Goal: Task Accomplishment & Management: Manage account settings

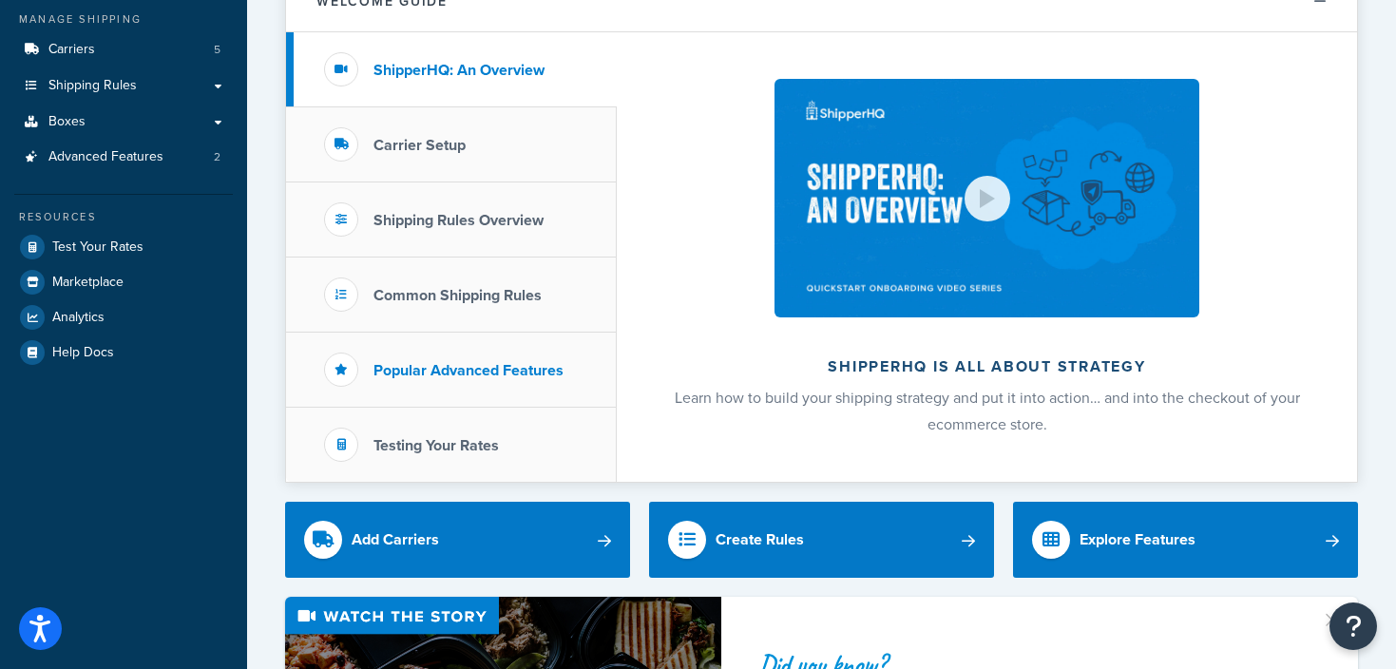
scroll to position [198, 0]
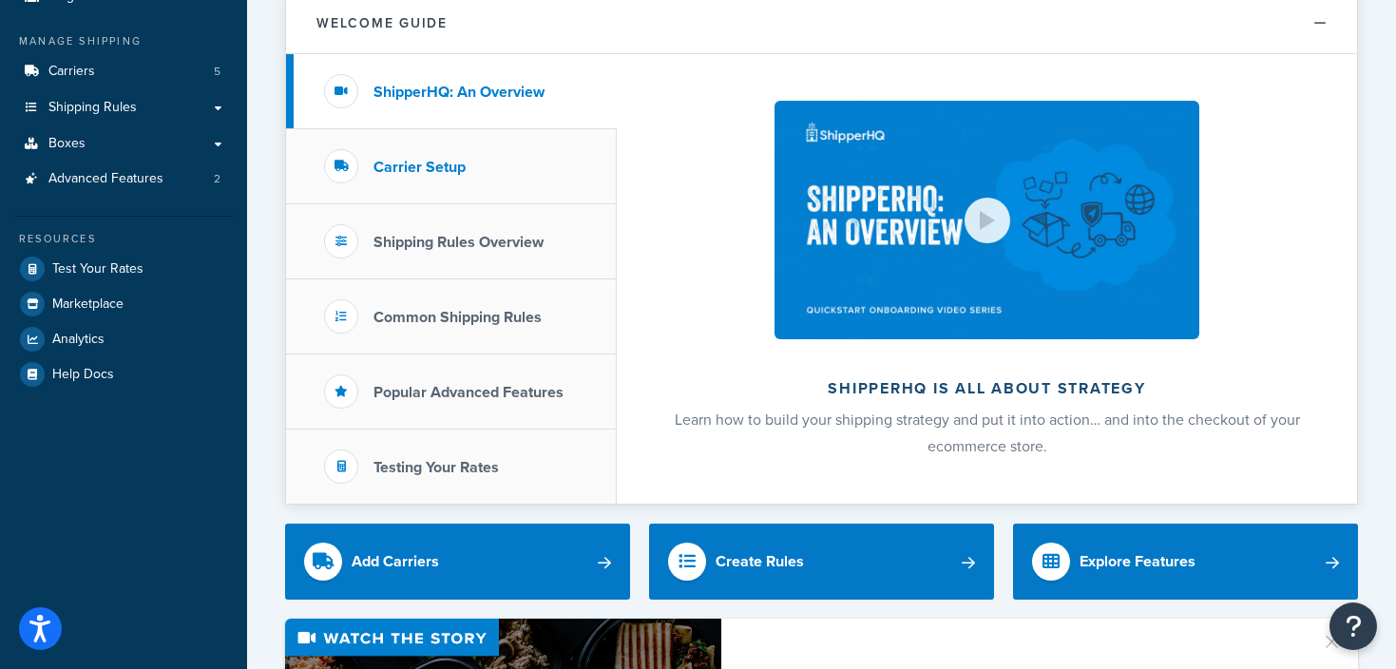
click at [408, 159] on h3 "Carrier Setup" at bounding box center [420, 167] width 92 height 17
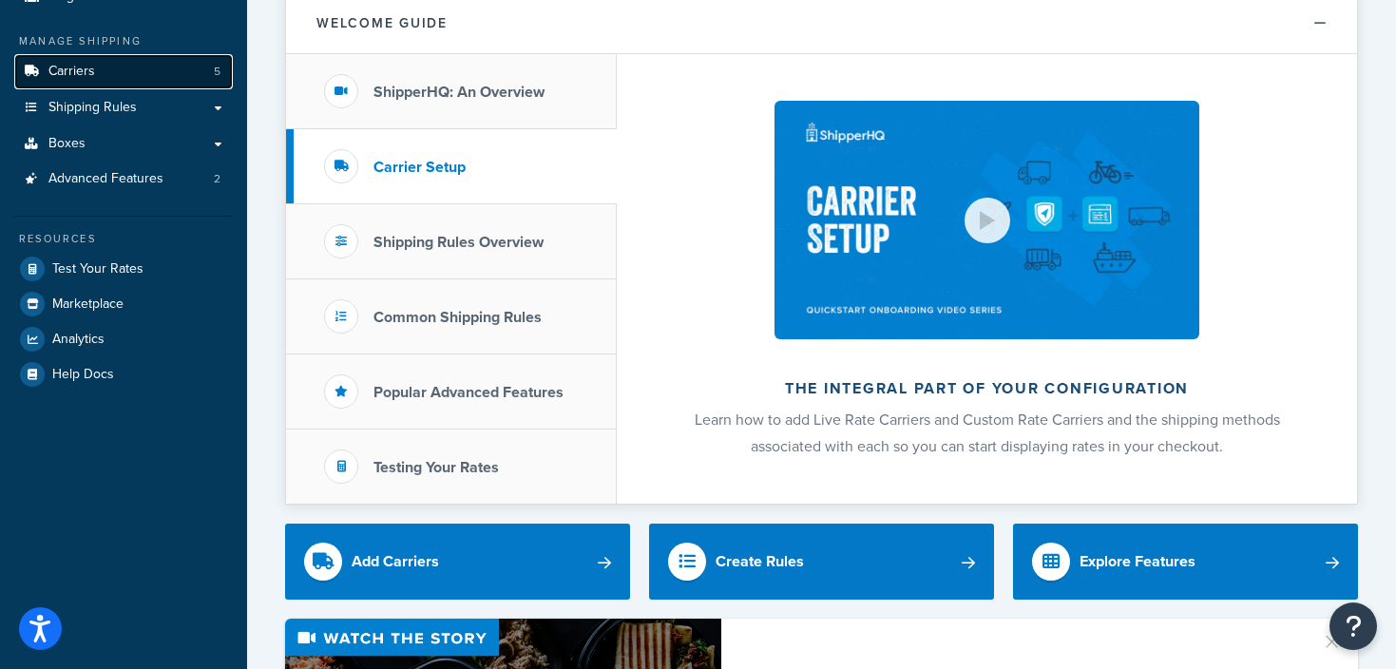
click at [86, 64] on span "Carriers" at bounding box center [71, 72] width 47 height 16
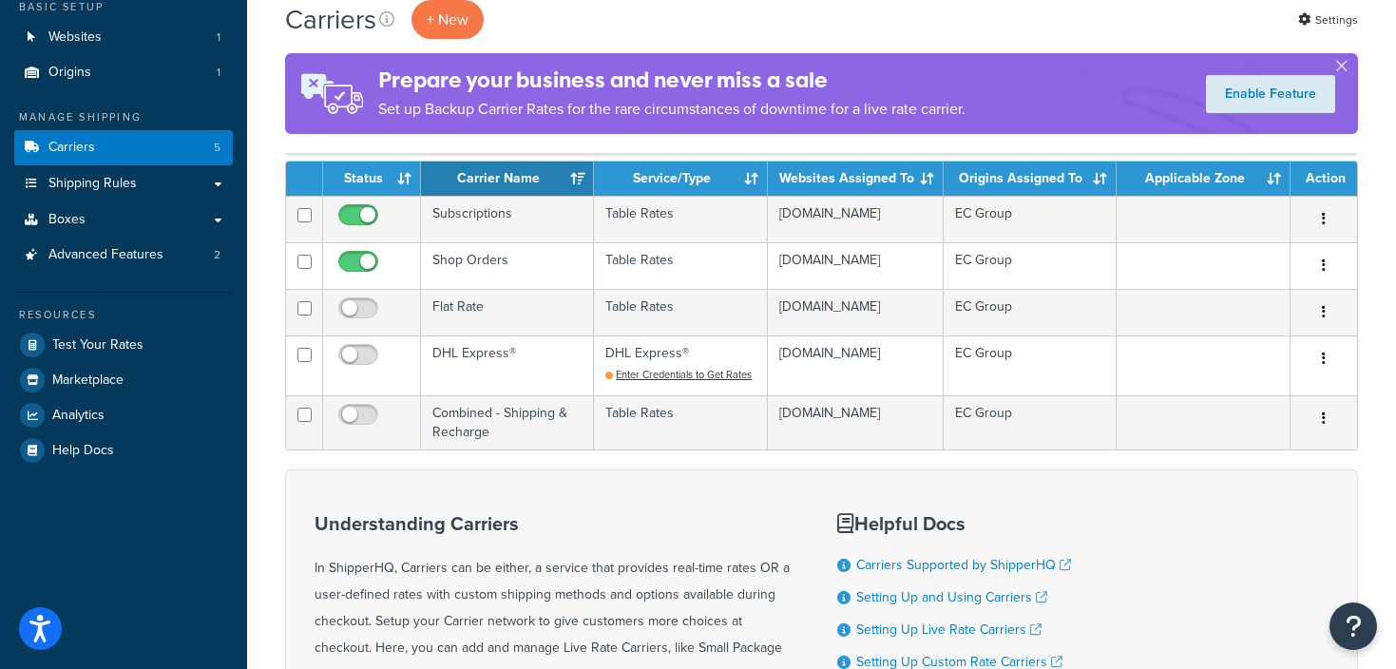
scroll to position [86, 0]
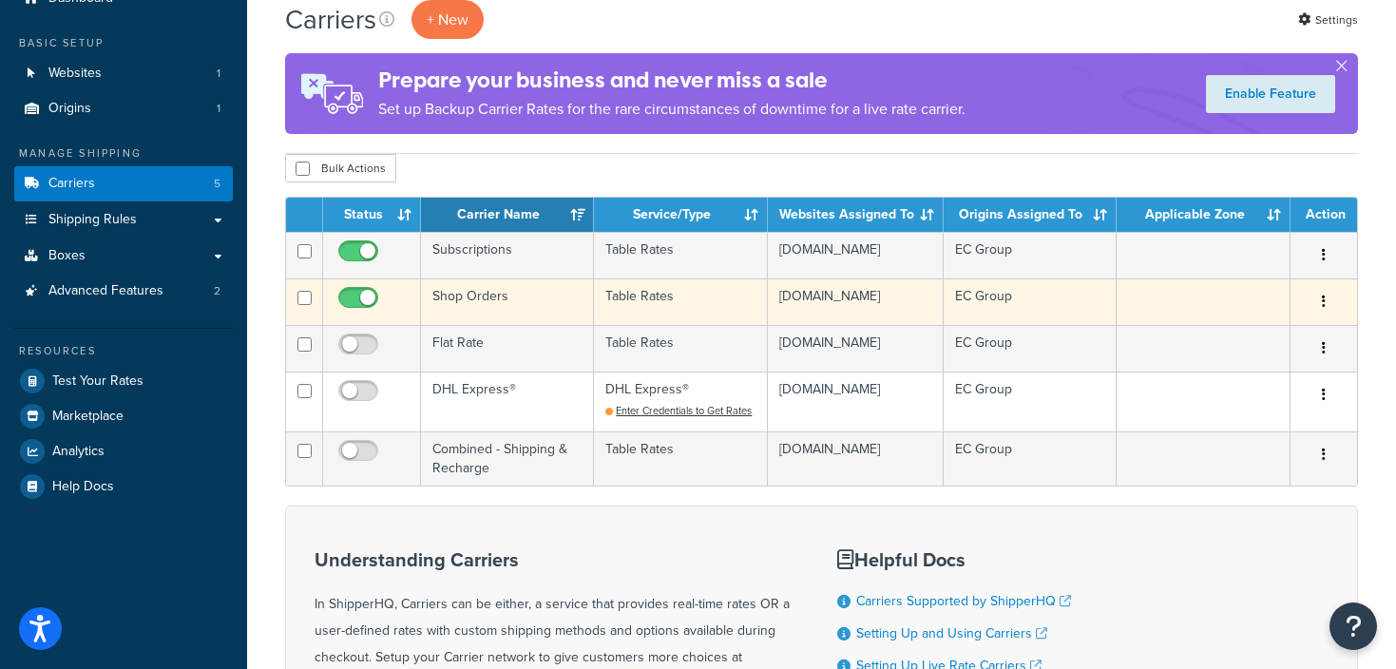
click at [498, 304] on td "Shop Orders" at bounding box center [507, 301] width 173 height 47
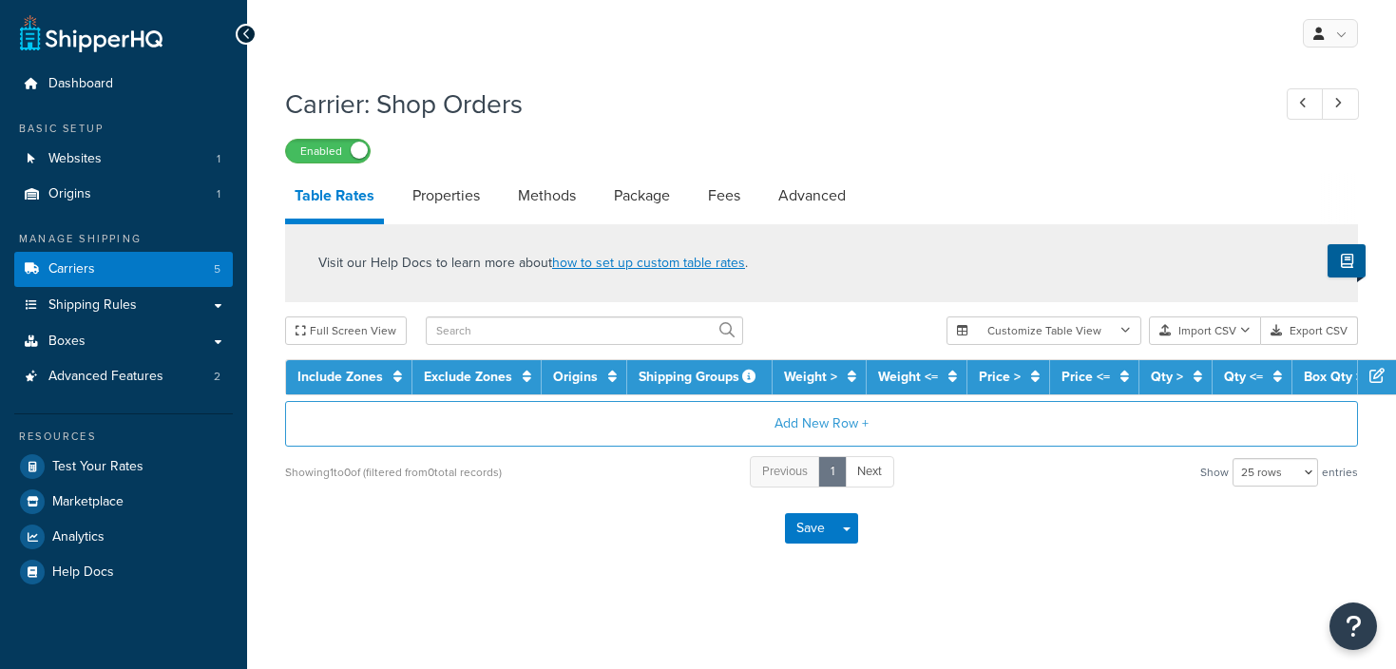
select select "25"
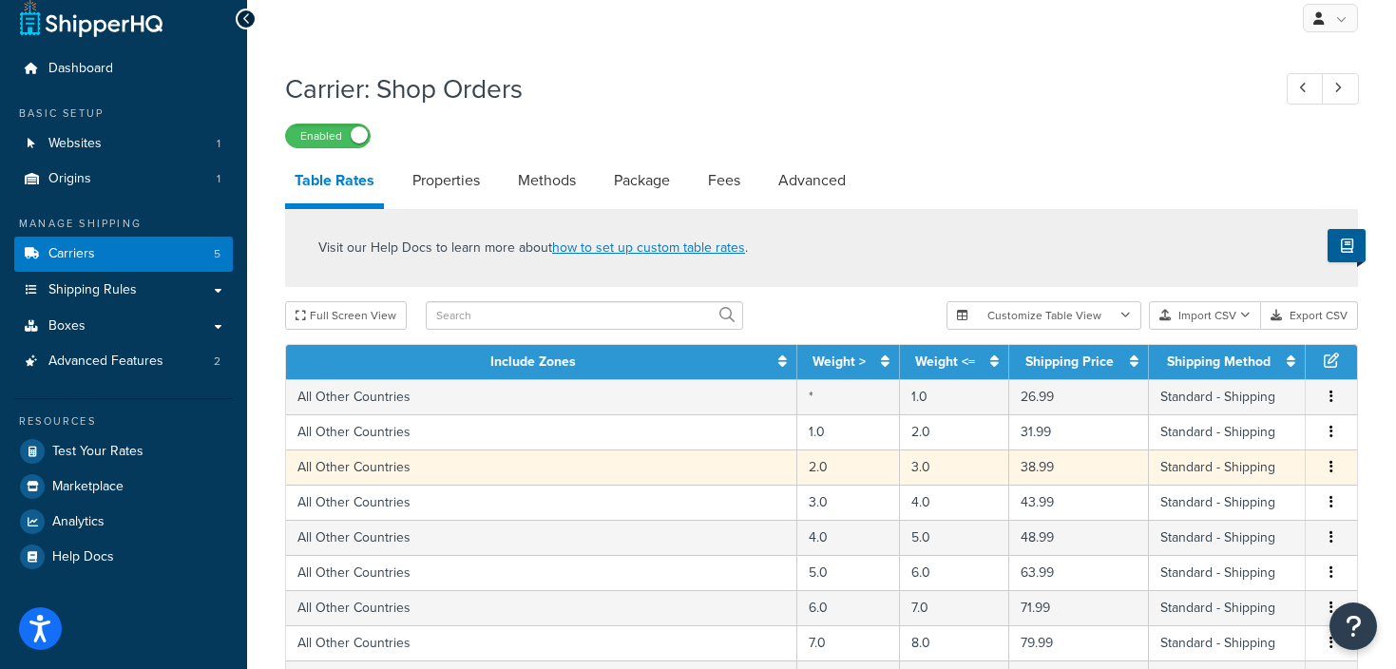
scroll to position [17, 0]
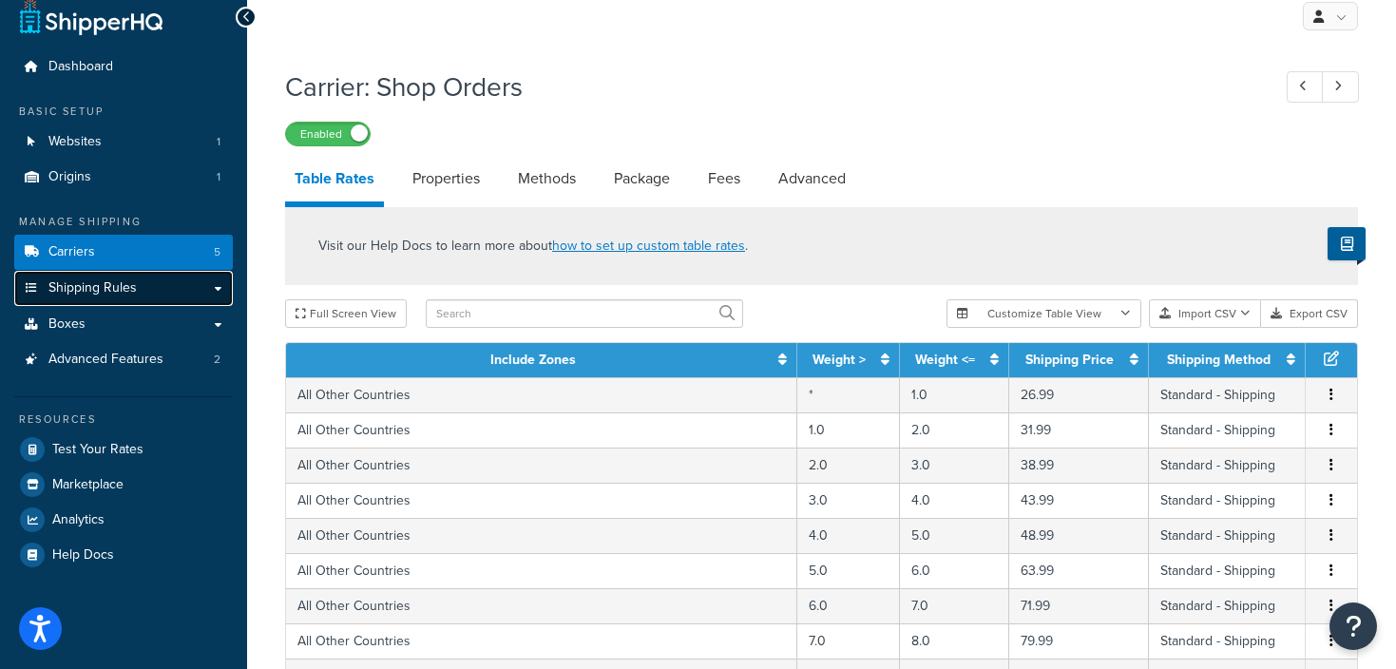
click at [101, 274] on link "Shipping Rules" at bounding box center [123, 288] width 219 height 35
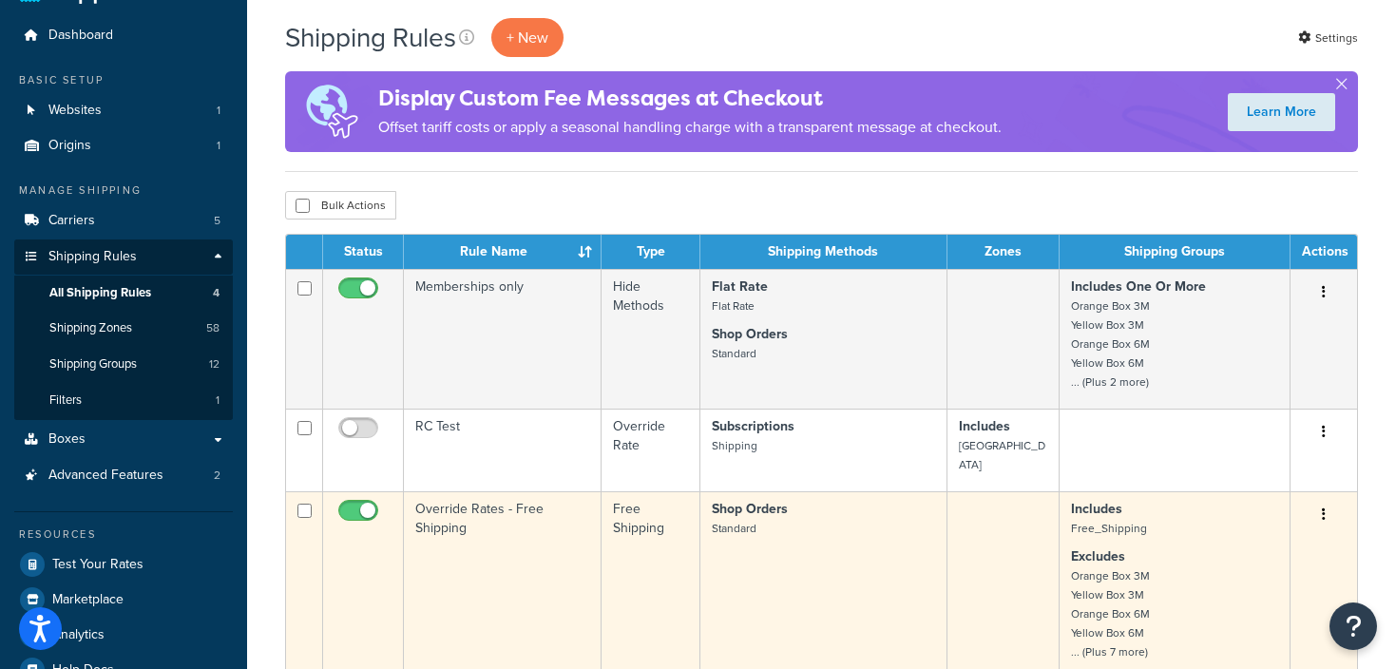
scroll to position [49, 0]
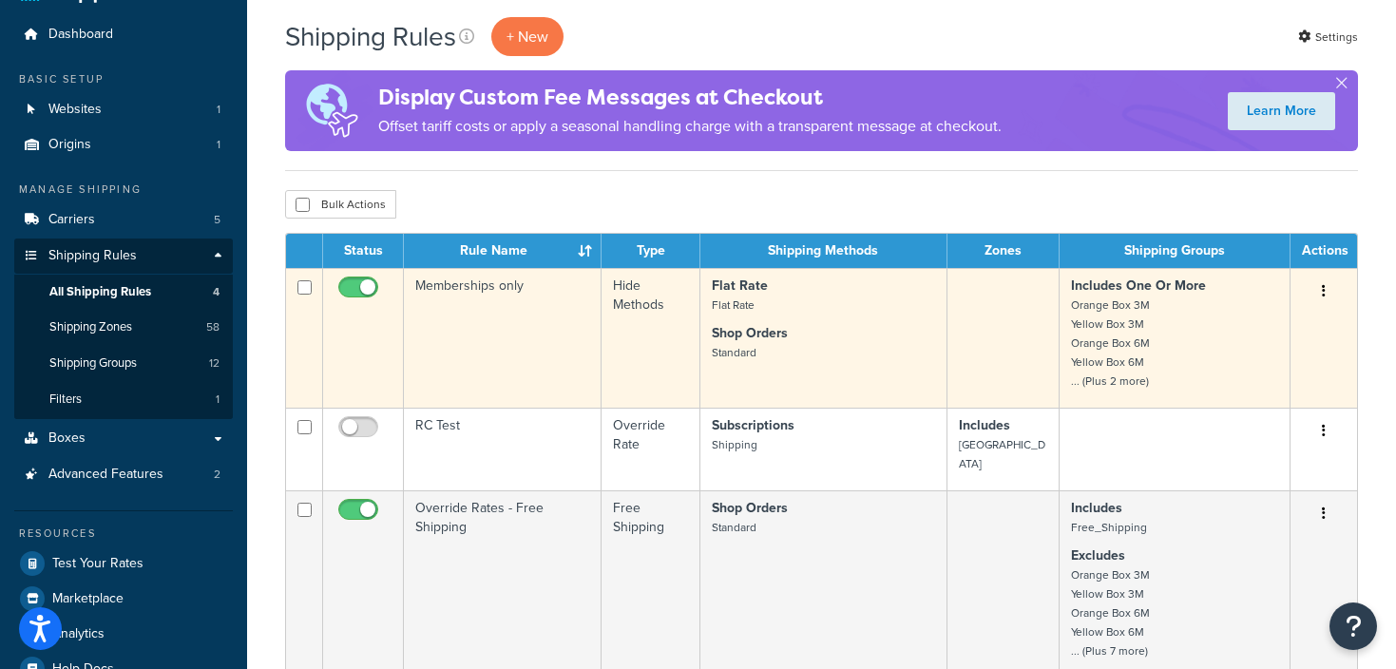
click at [1326, 288] on button "button" at bounding box center [1324, 292] width 27 height 30
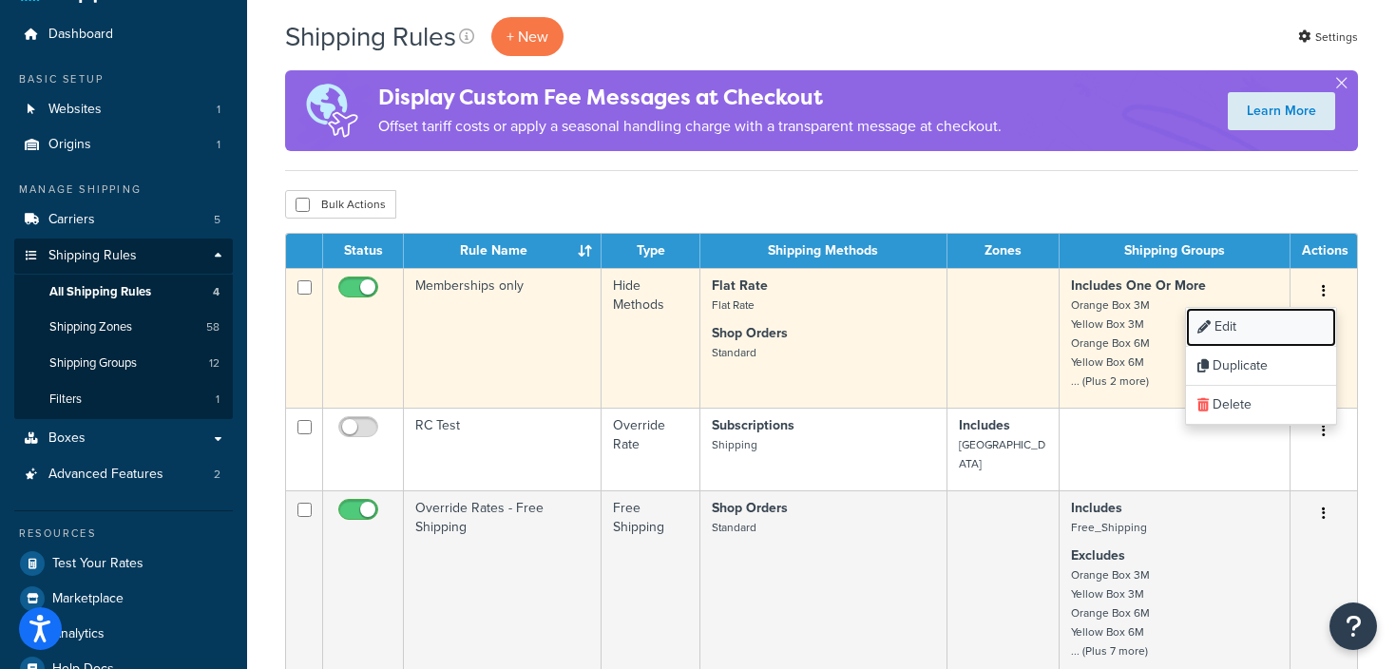
click at [1249, 329] on link "Edit" at bounding box center [1261, 327] width 150 height 39
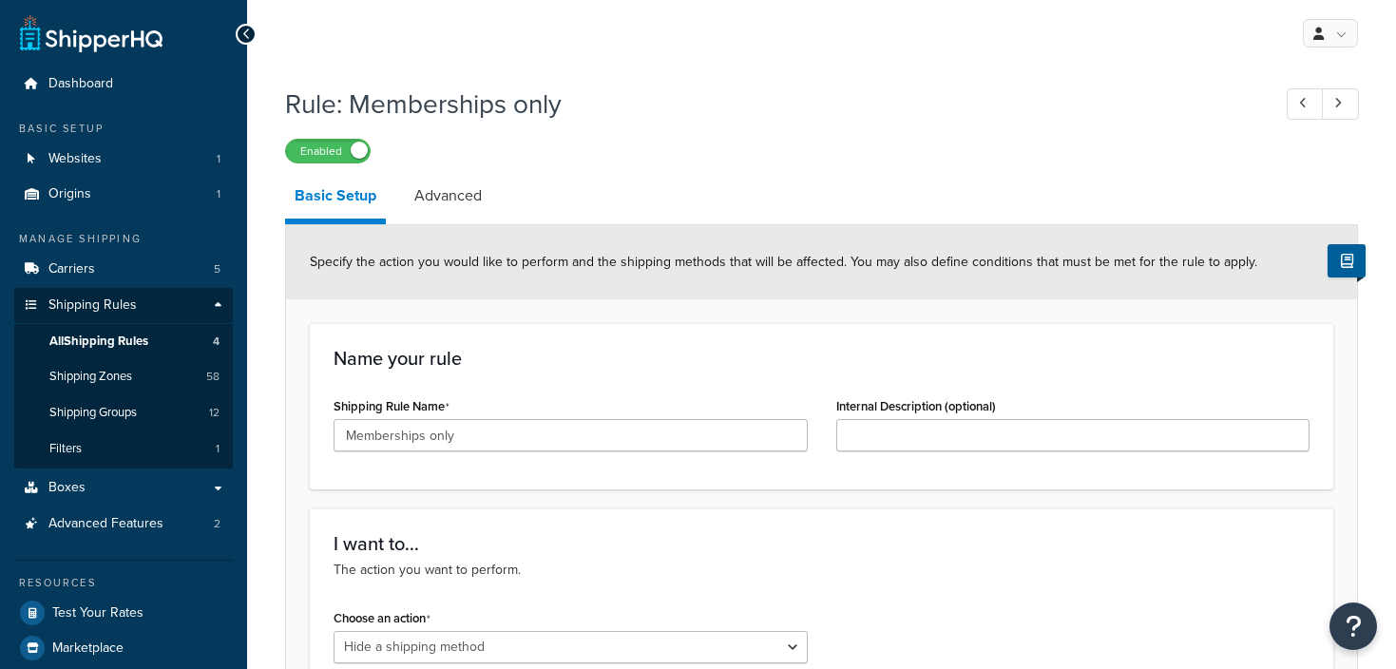
select select "HIDE"
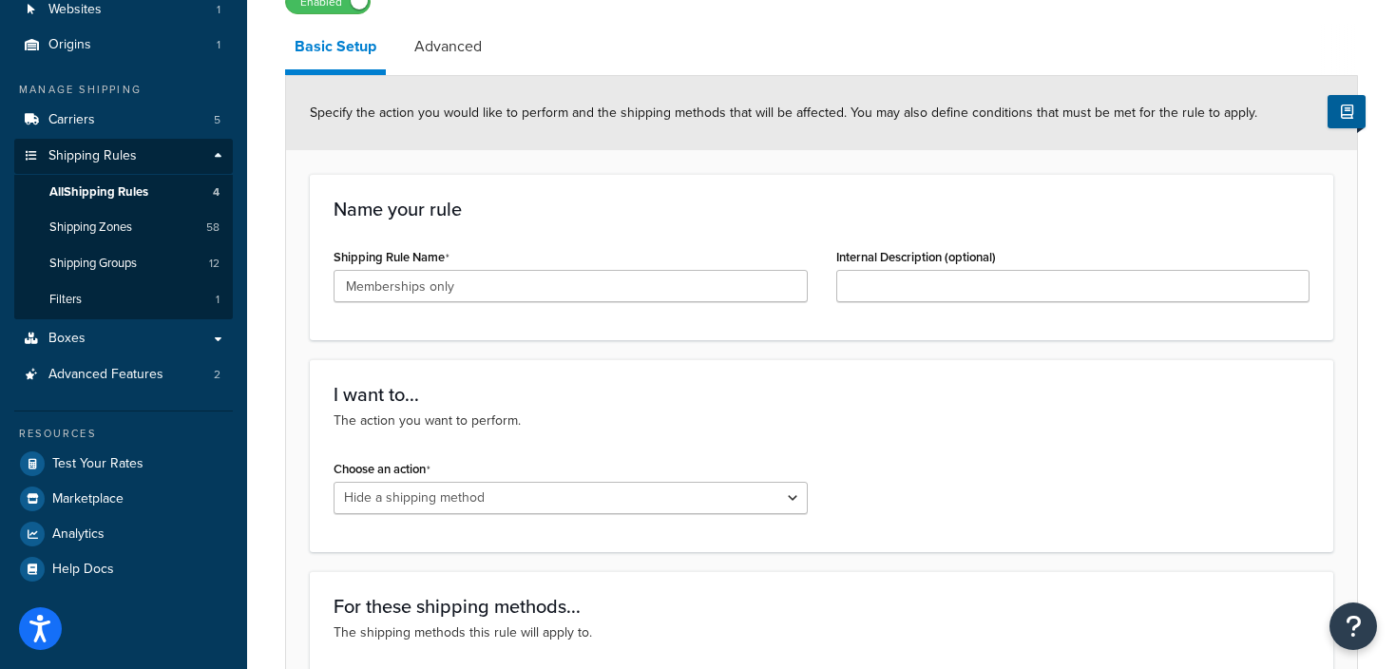
scroll to position [86, 0]
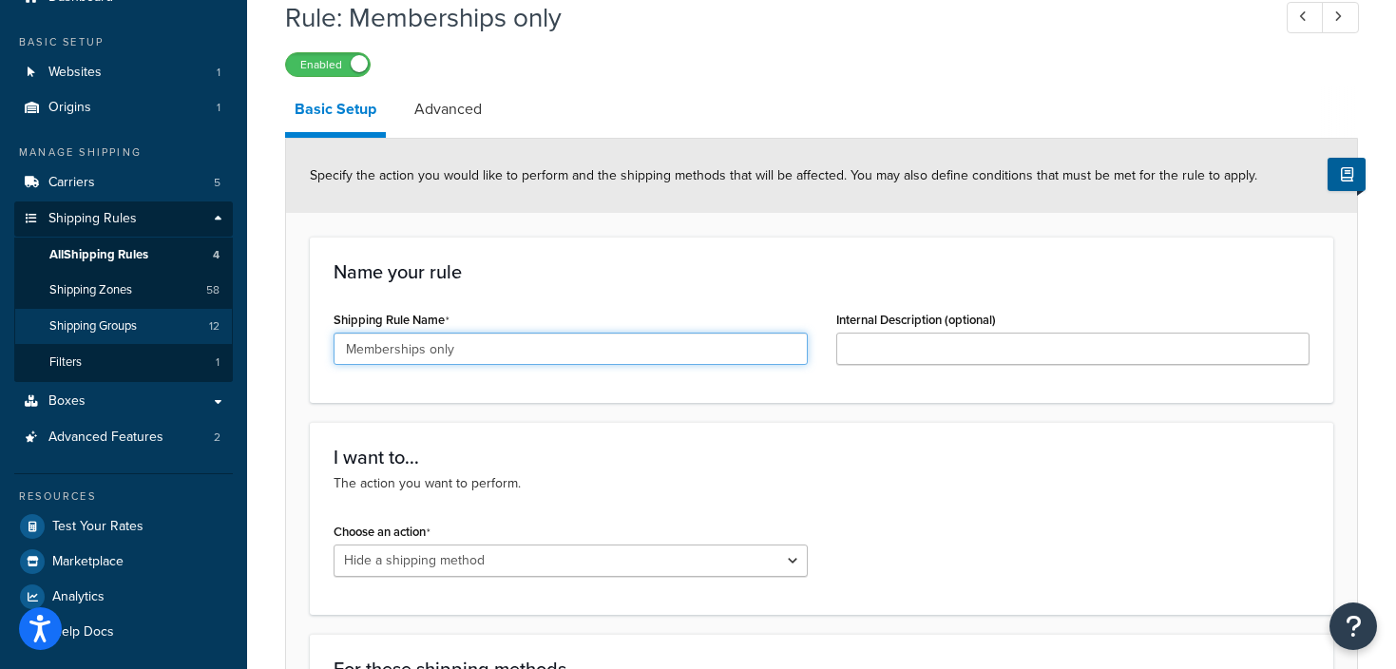
drag, startPoint x: 462, startPoint y: 352, endPoint x: 187, endPoint y: 323, distance: 276.1
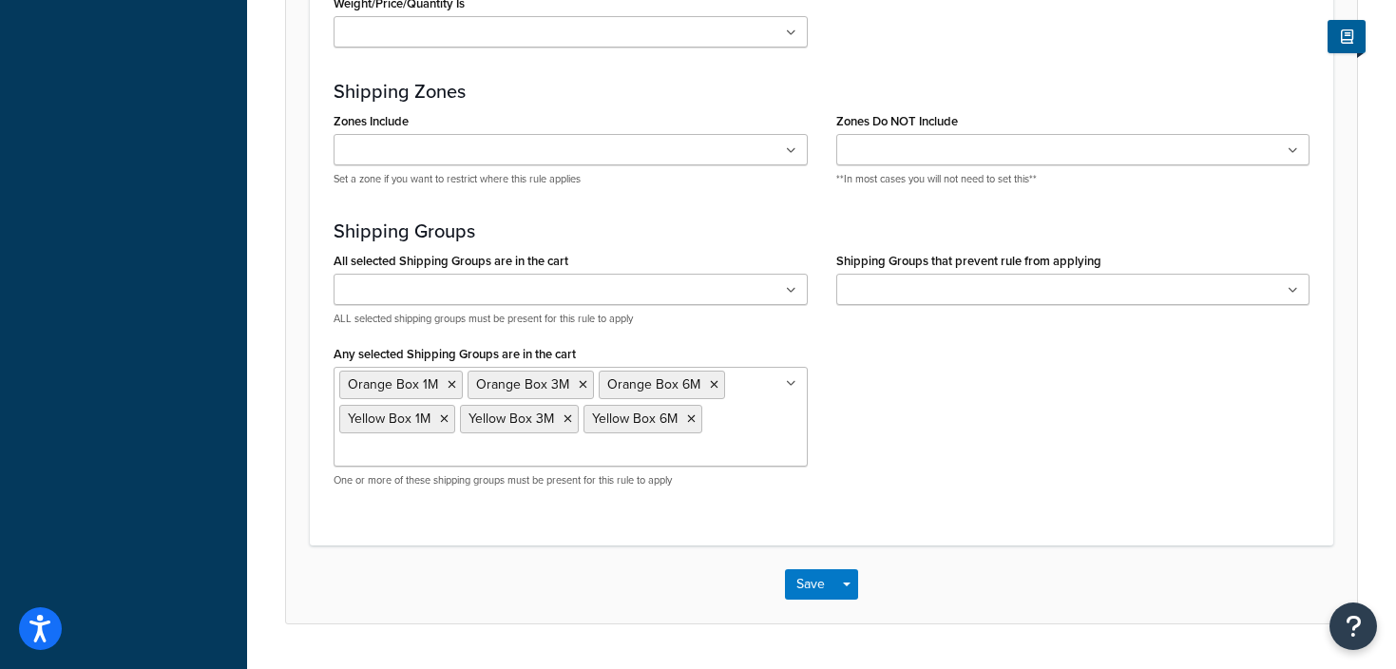
scroll to position [1357, 0]
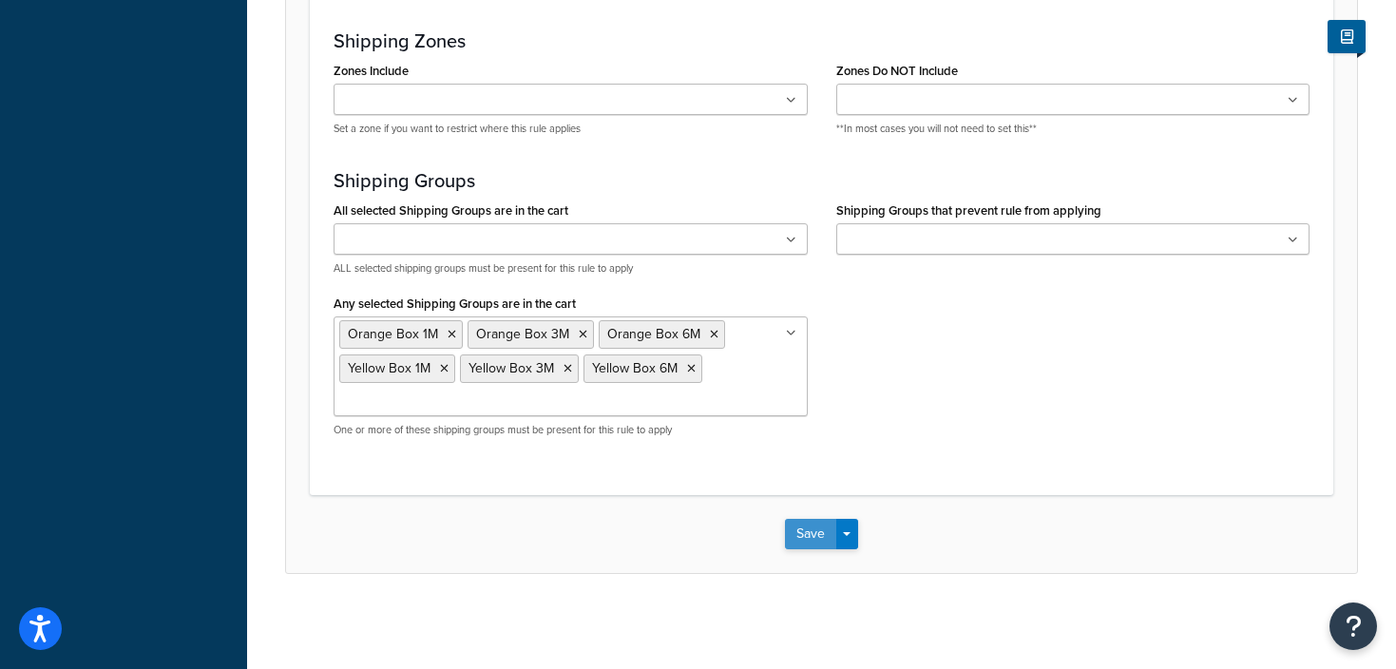
type input "Subscriptions"
click at [819, 536] on button "Save" at bounding box center [810, 534] width 51 height 30
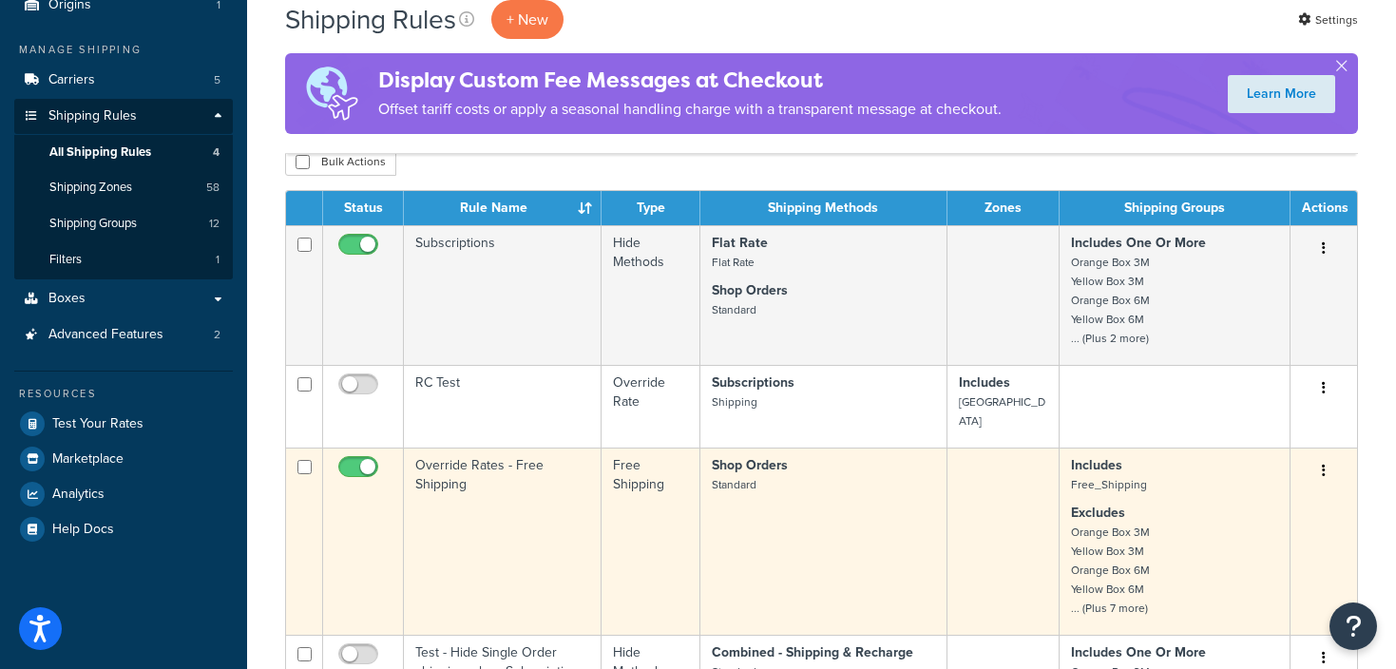
scroll to position [192, 0]
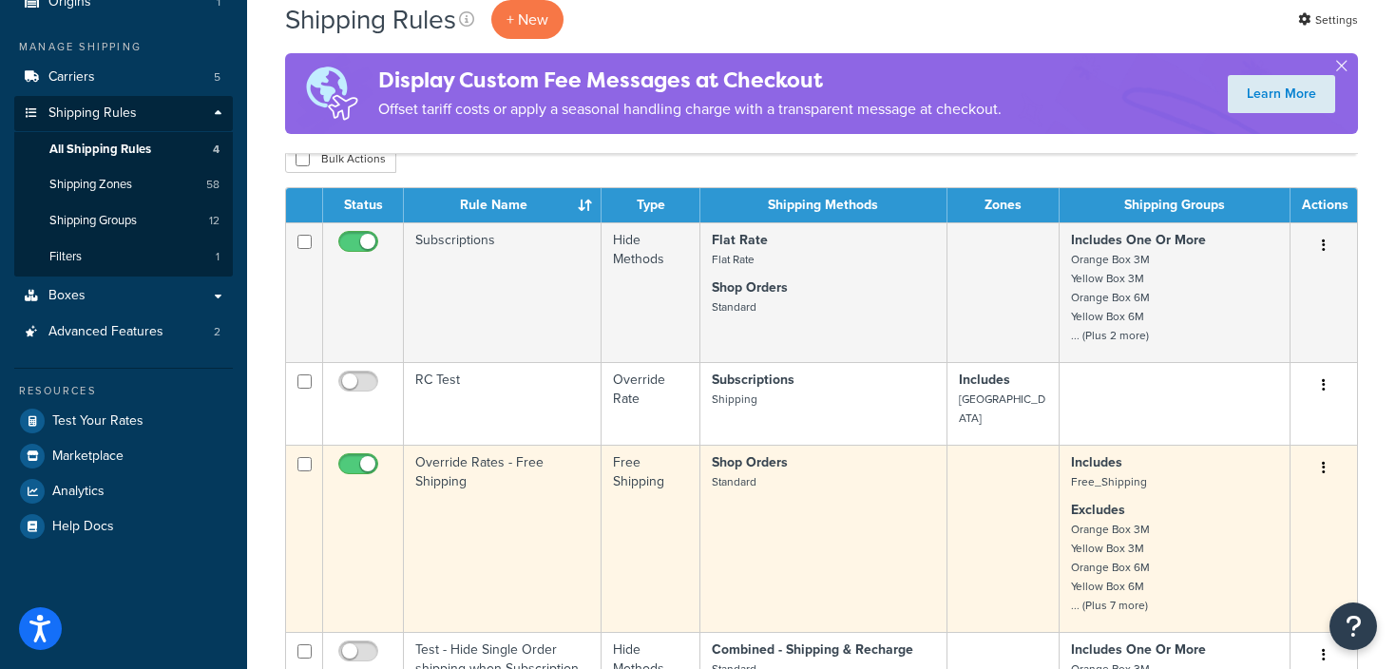
click at [454, 462] on td "Override Rates - Free Shipping" at bounding box center [503, 538] width 198 height 187
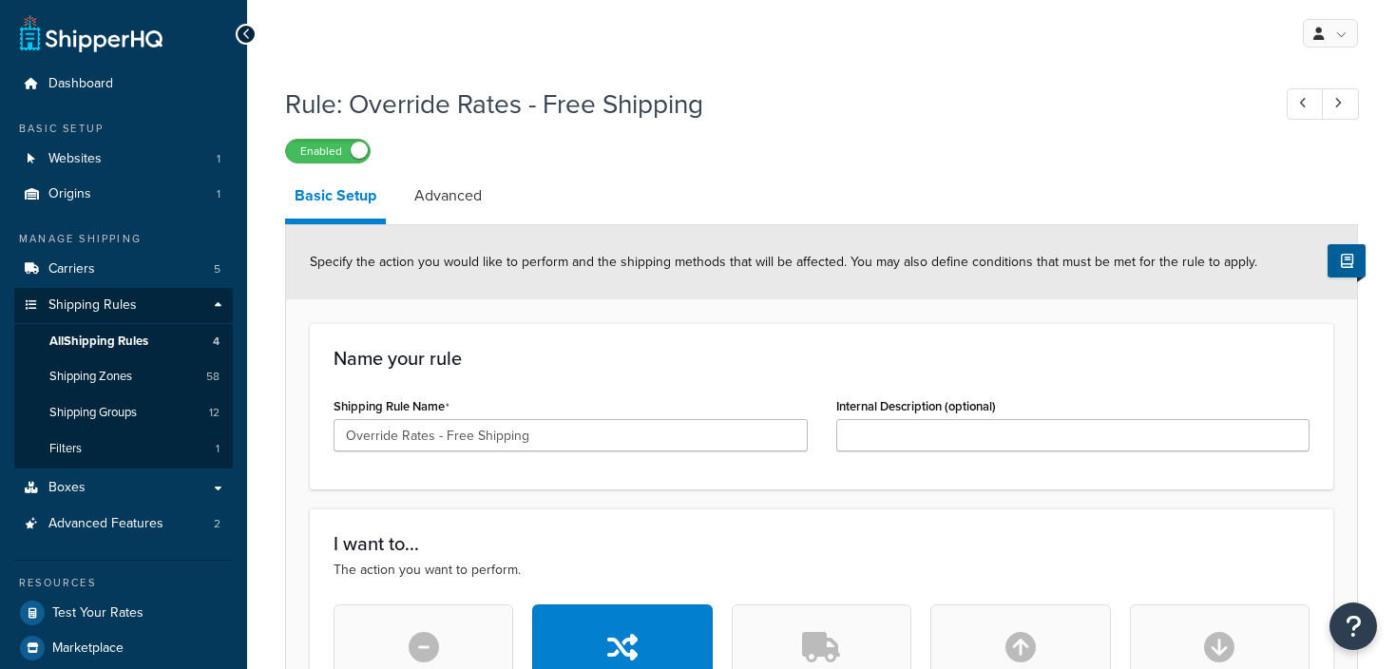
select select "ITEM"
click at [96, 347] on span "All Shipping Rules" at bounding box center [98, 342] width 99 height 16
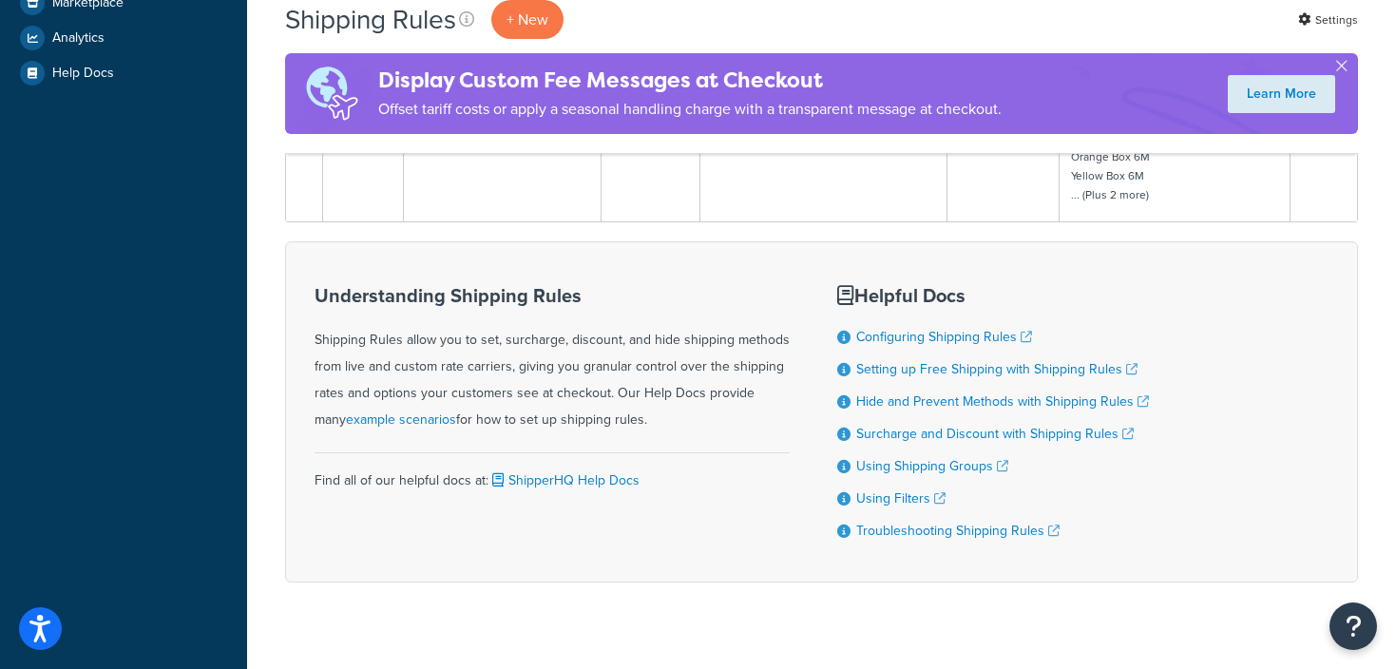
scroll to position [647, 0]
